Goal: Find specific page/section: Find specific page/section

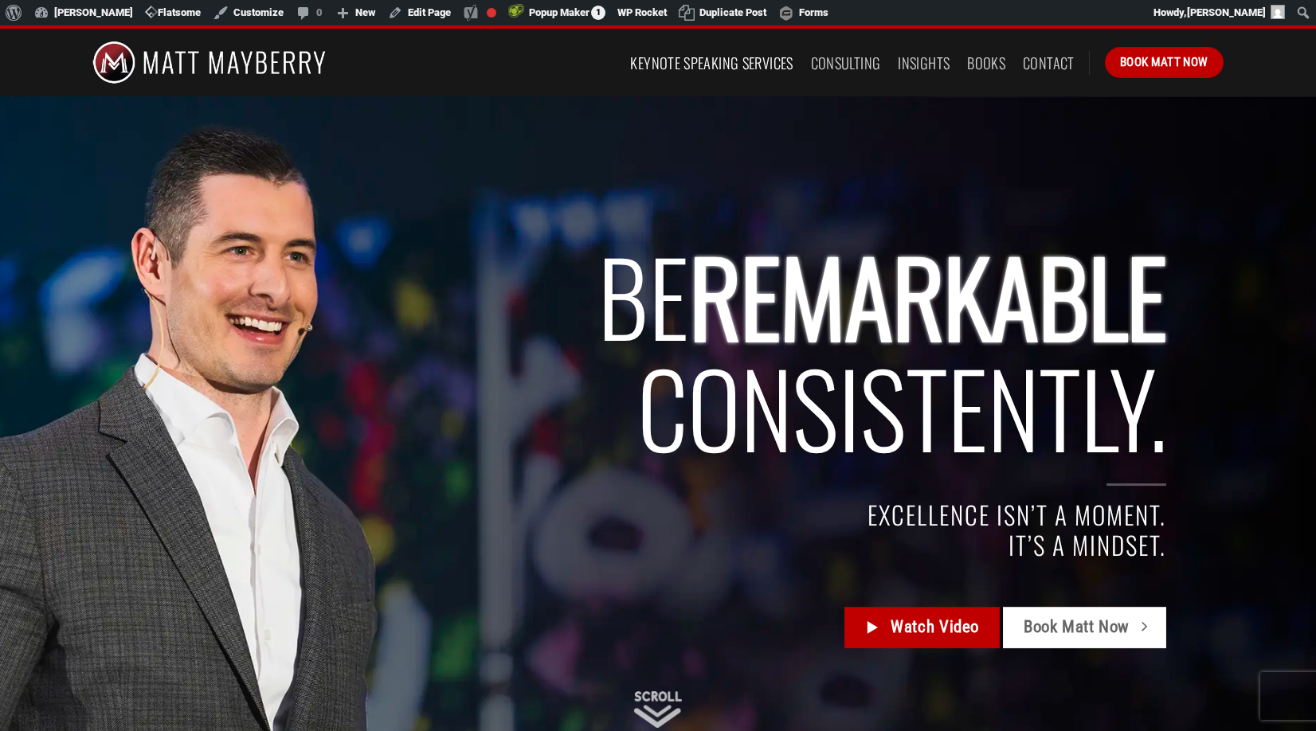
click at [680, 69] on link "Keynote Speaking Services" at bounding box center [711, 63] width 163 height 29
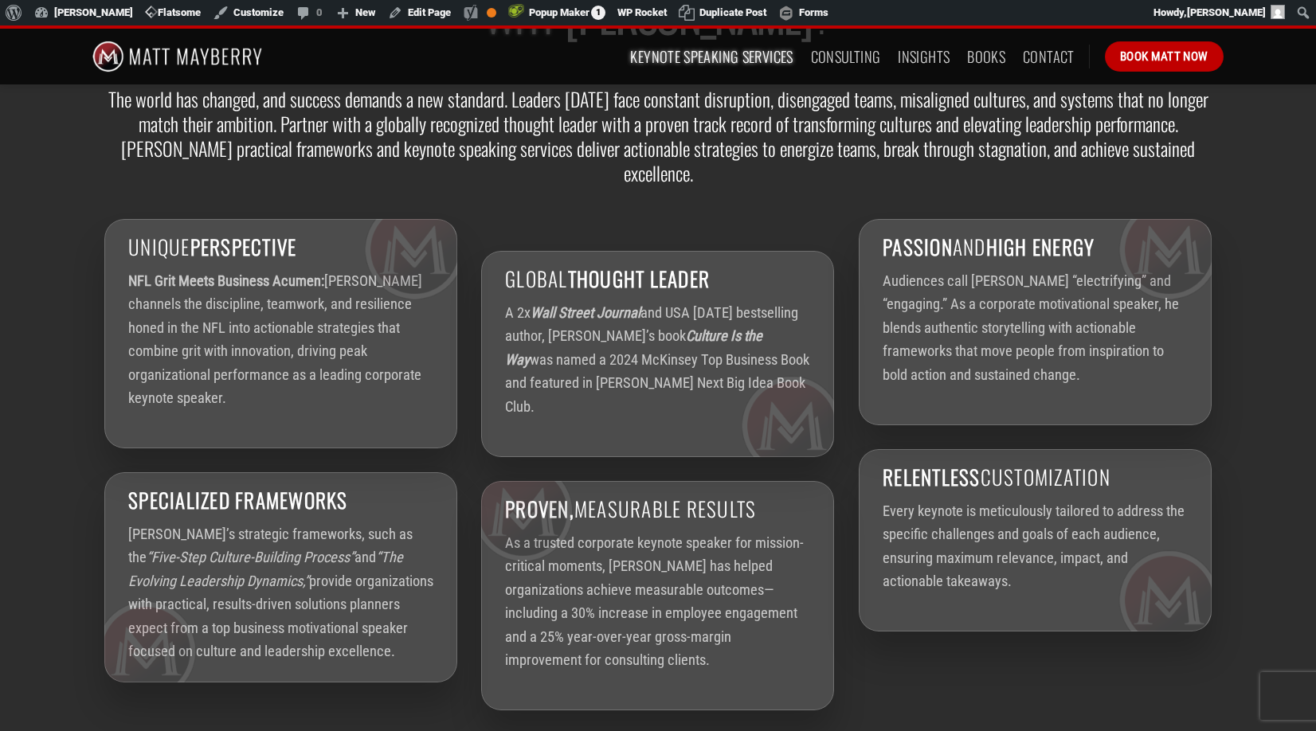
scroll to position [2557, 0]
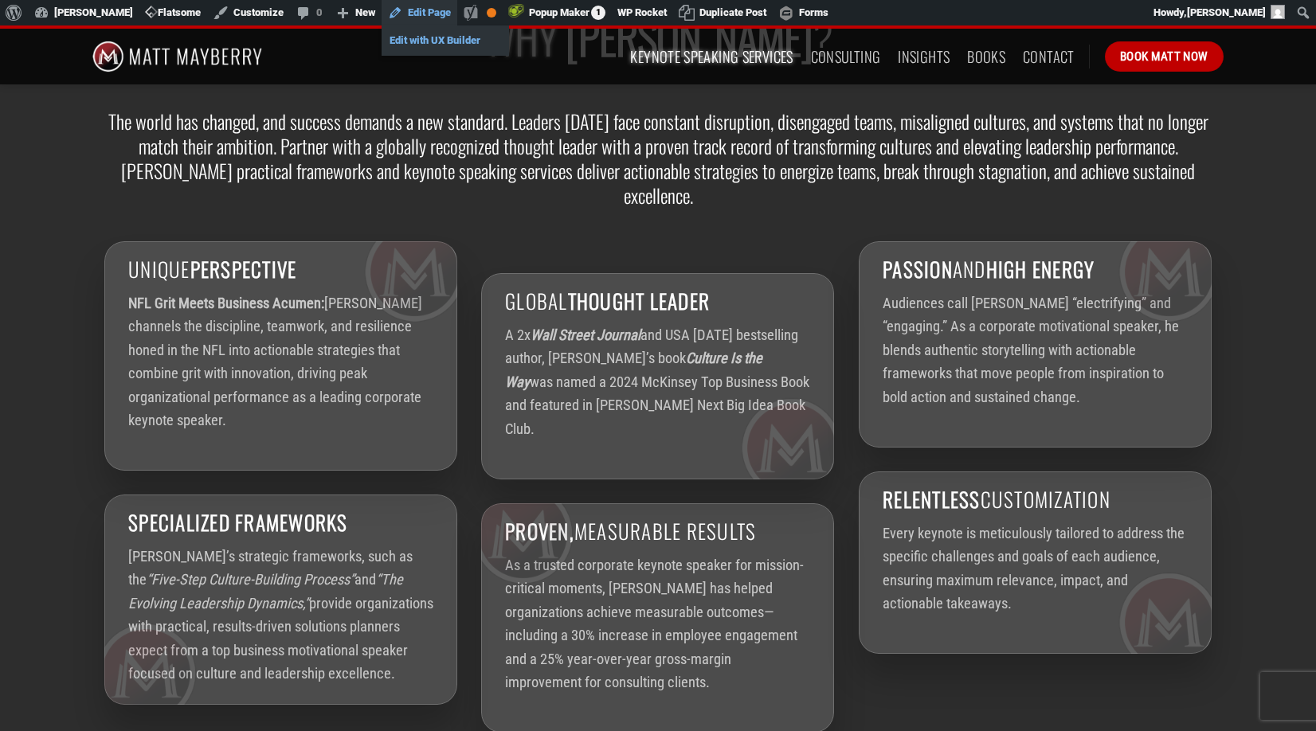
click at [434, 41] on link "Edit with UX Builder" at bounding box center [445, 40] width 127 height 21
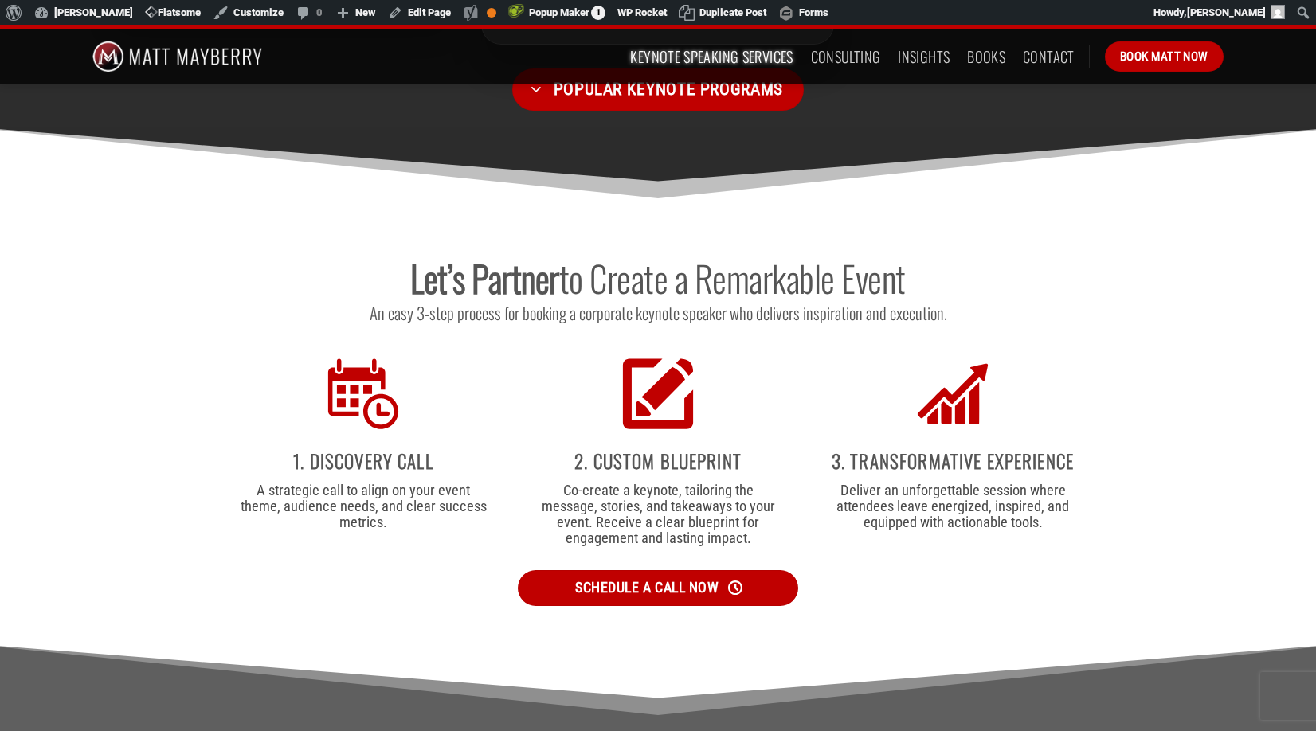
scroll to position [3214, 0]
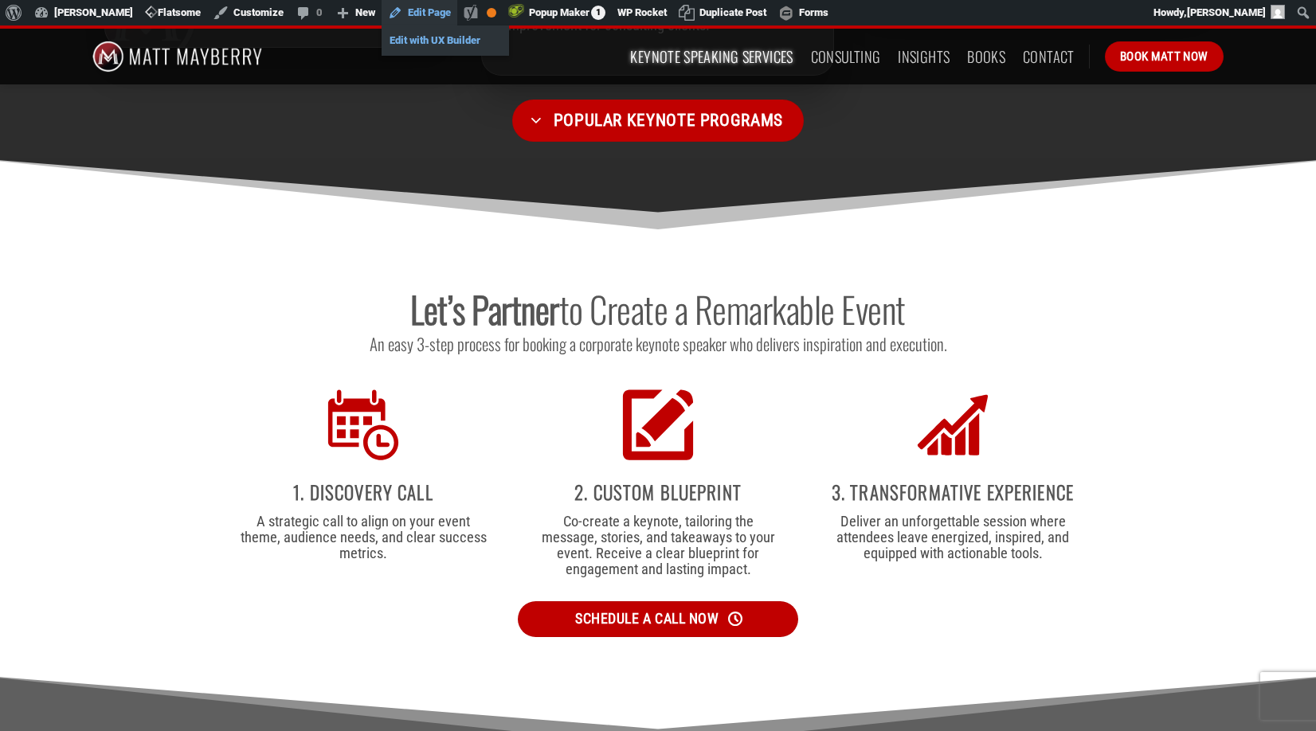
click at [426, 42] on link "Edit with UX Builder" at bounding box center [445, 40] width 127 height 21
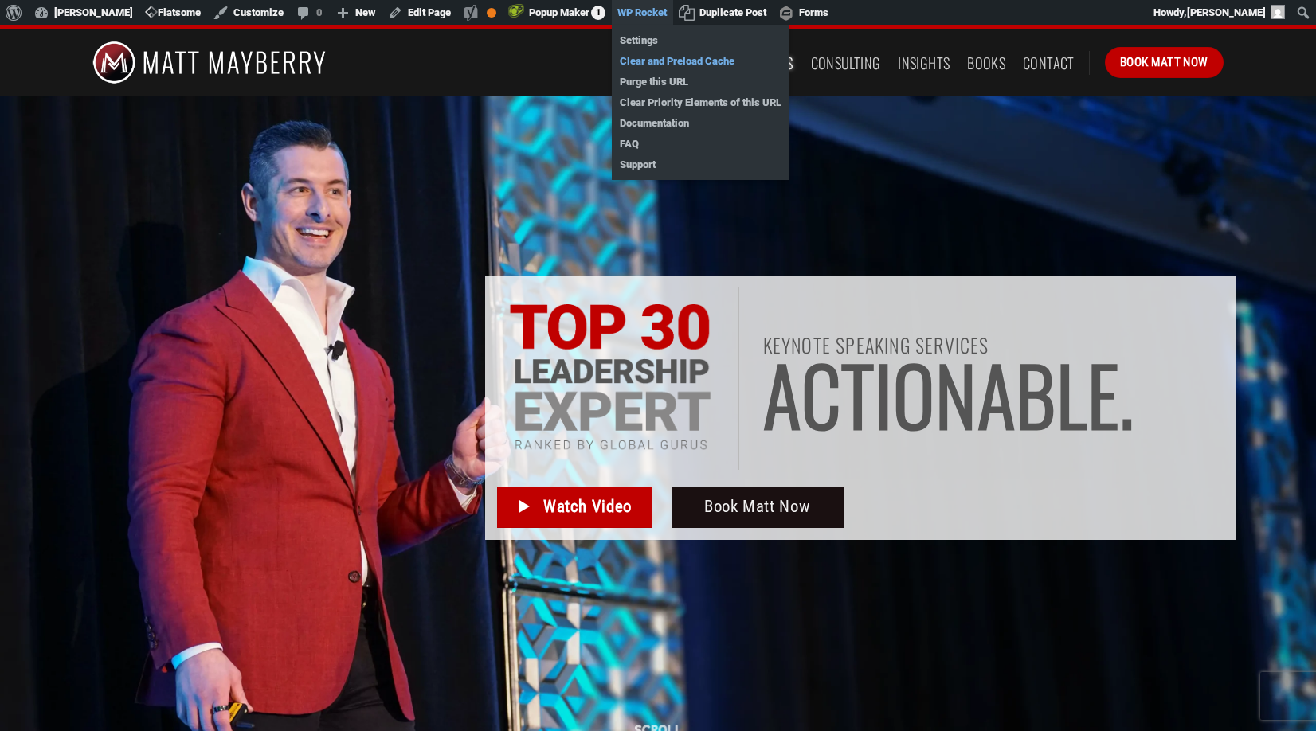
click at [653, 60] on link "Clear and Preload Cache" at bounding box center [701, 61] width 178 height 21
